Goal: Task Accomplishment & Management: Manage account settings

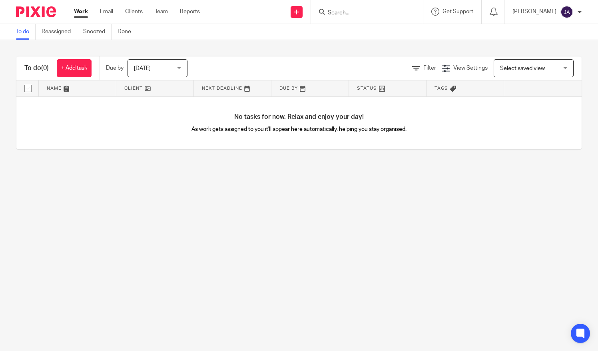
click at [546, 19] on div "Jayden Adeshugba My profile Email integration Logout" at bounding box center [548, 12] width 86 height 24
click at [553, 8] on p "[PERSON_NAME]" at bounding box center [535, 12] width 44 height 8
click at [561, 31] on li "My profile" at bounding box center [551, 32] width 53 height 12
click at [534, 30] on link "My profile" at bounding box center [543, 32] width 36 height 6
